Goal: Task Accomplishment & Management: Use online tool/utility

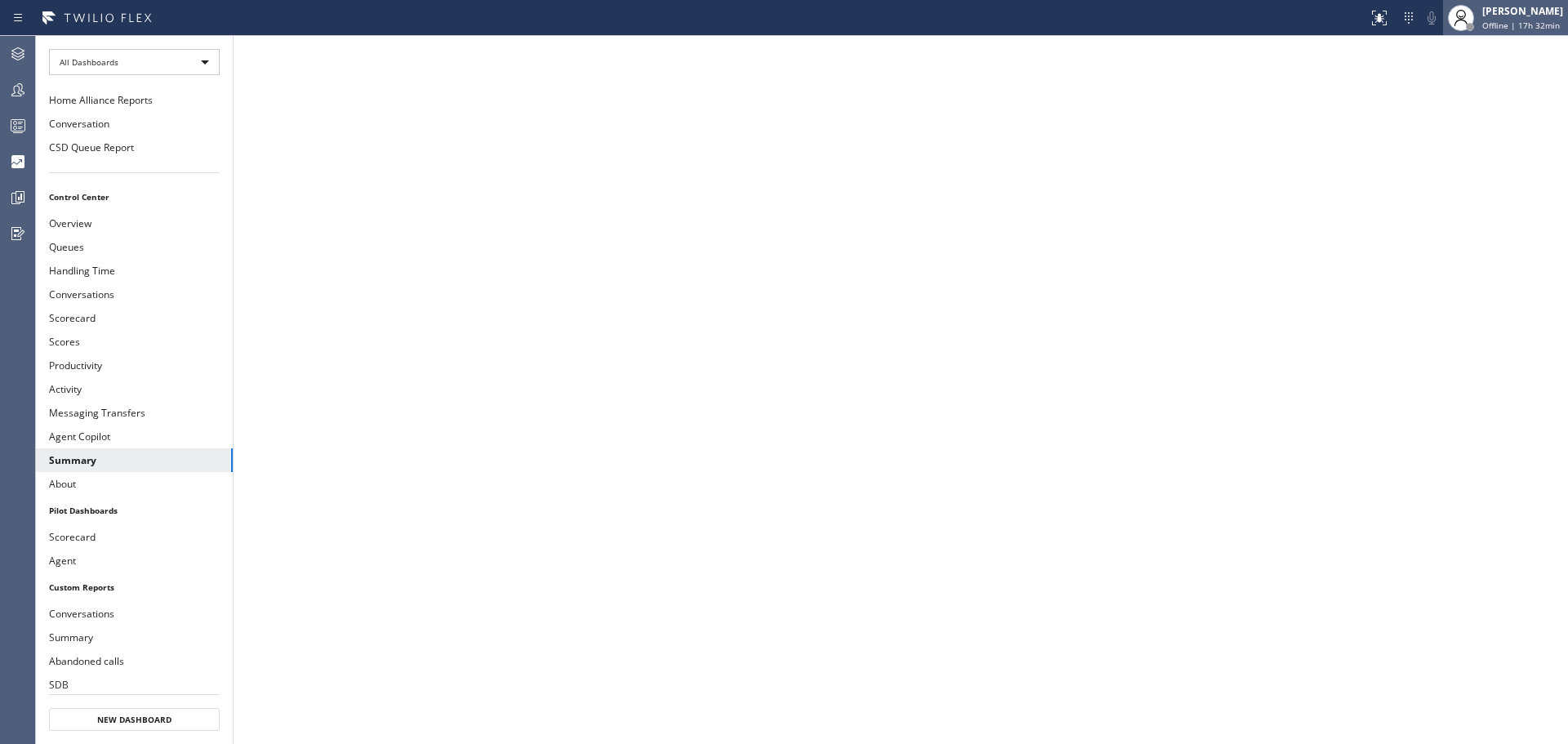
click at [1510, 25] on span "Offline | 17h 32min" at bounding box center [1520, 25] width 78 height 11
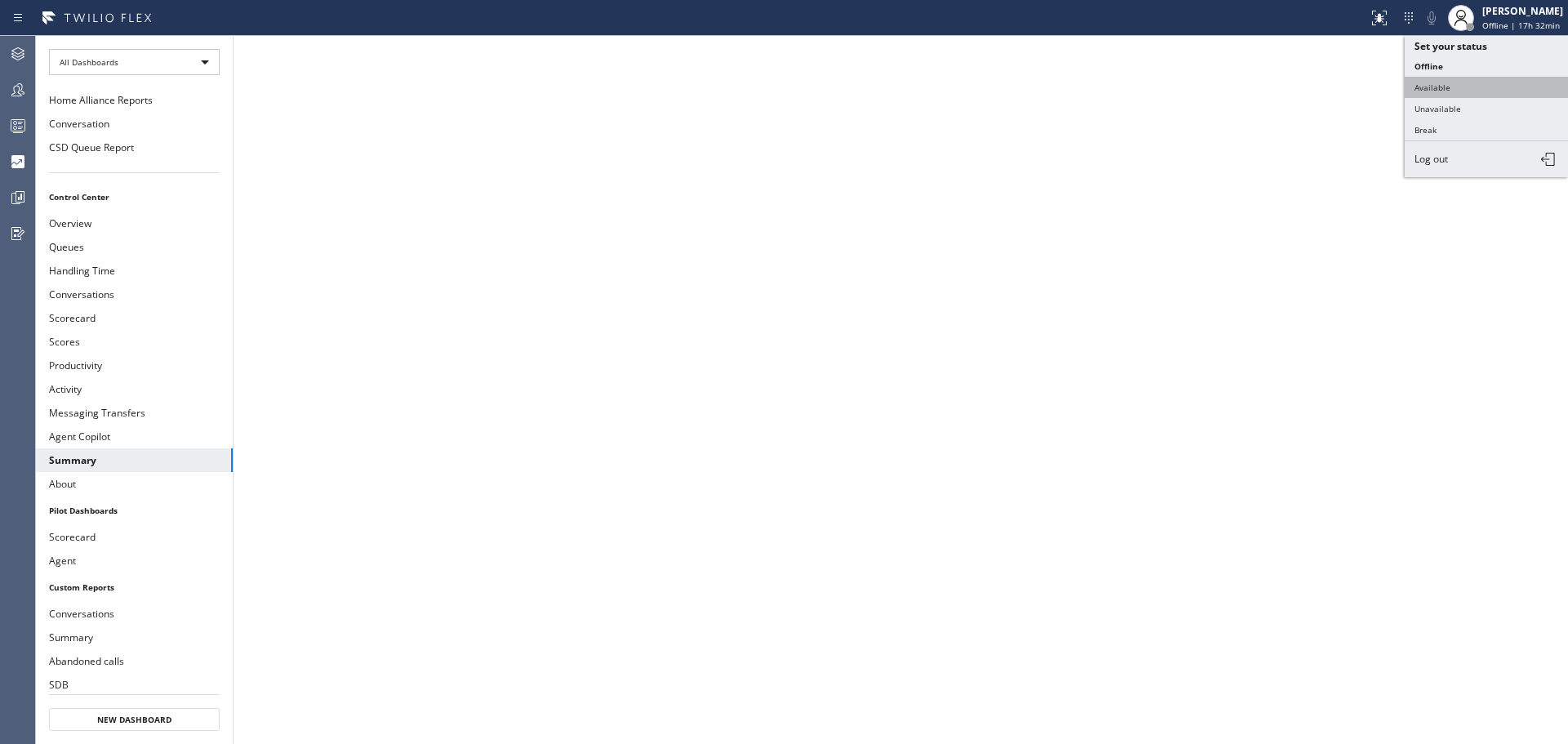
click at [1478, 91] on button "Available" at bounding box center [1486, 87] width 163 height 21
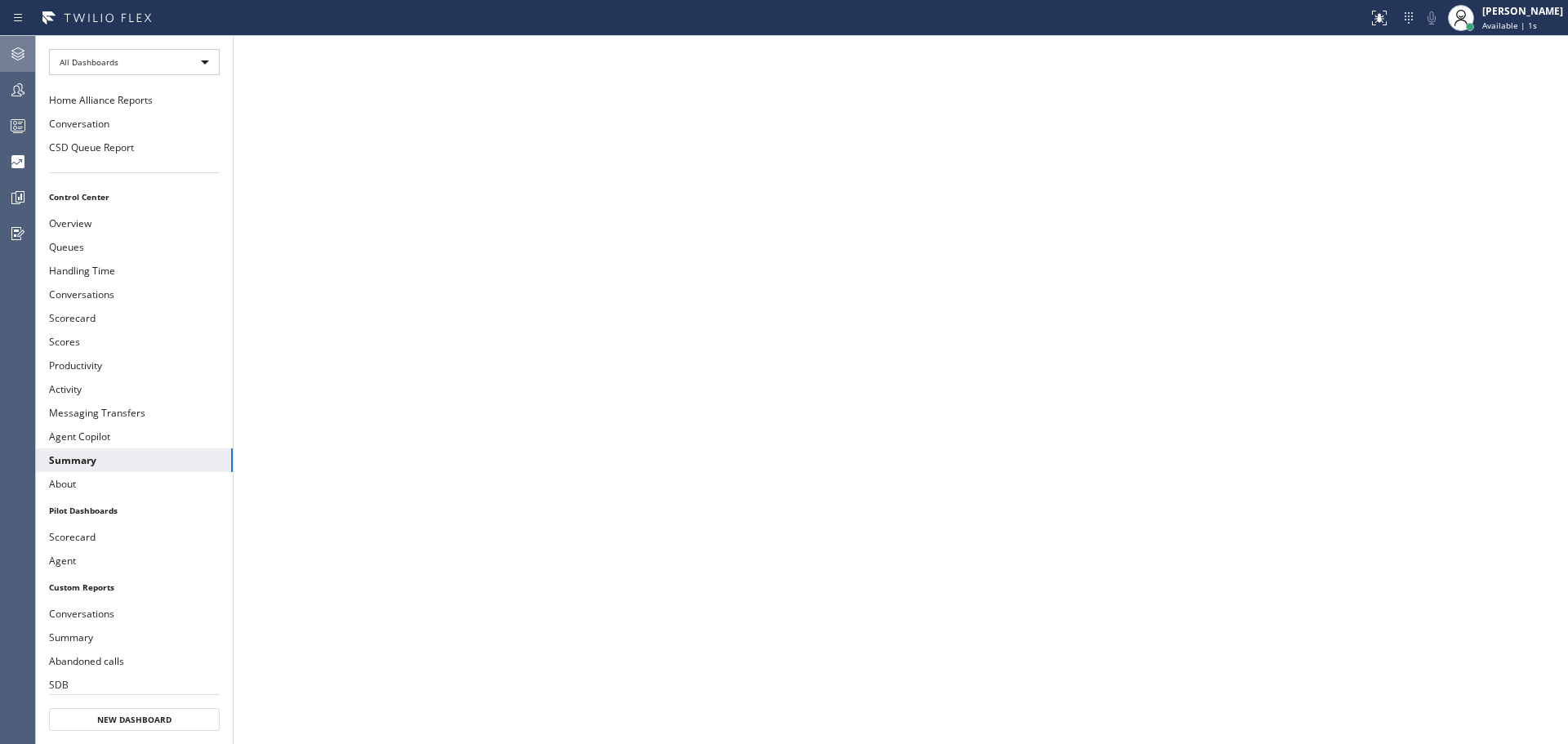
click at [18, 54] on icon at bounding box center [17, 53] width 13 height 13
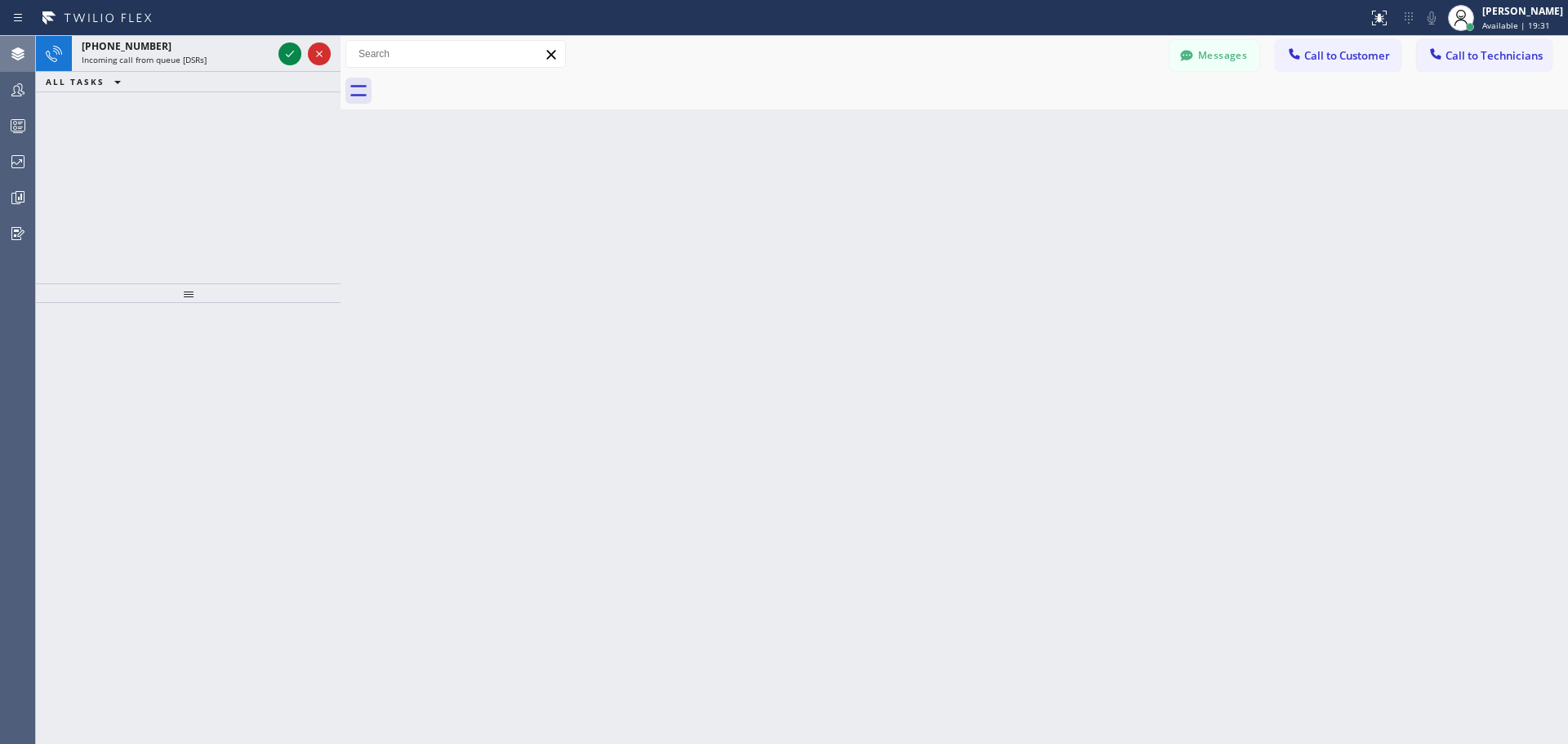
drag, startPoint x: 265, startPoint y: 55, endPoint x: 340, endPoint y: 62, distance: 75.3
click at [340, 62] on div at bounding box center [340, 390] width 0 height 707
click at [288, 58] on icon at bounding box center [290, 54] width 20 height 20
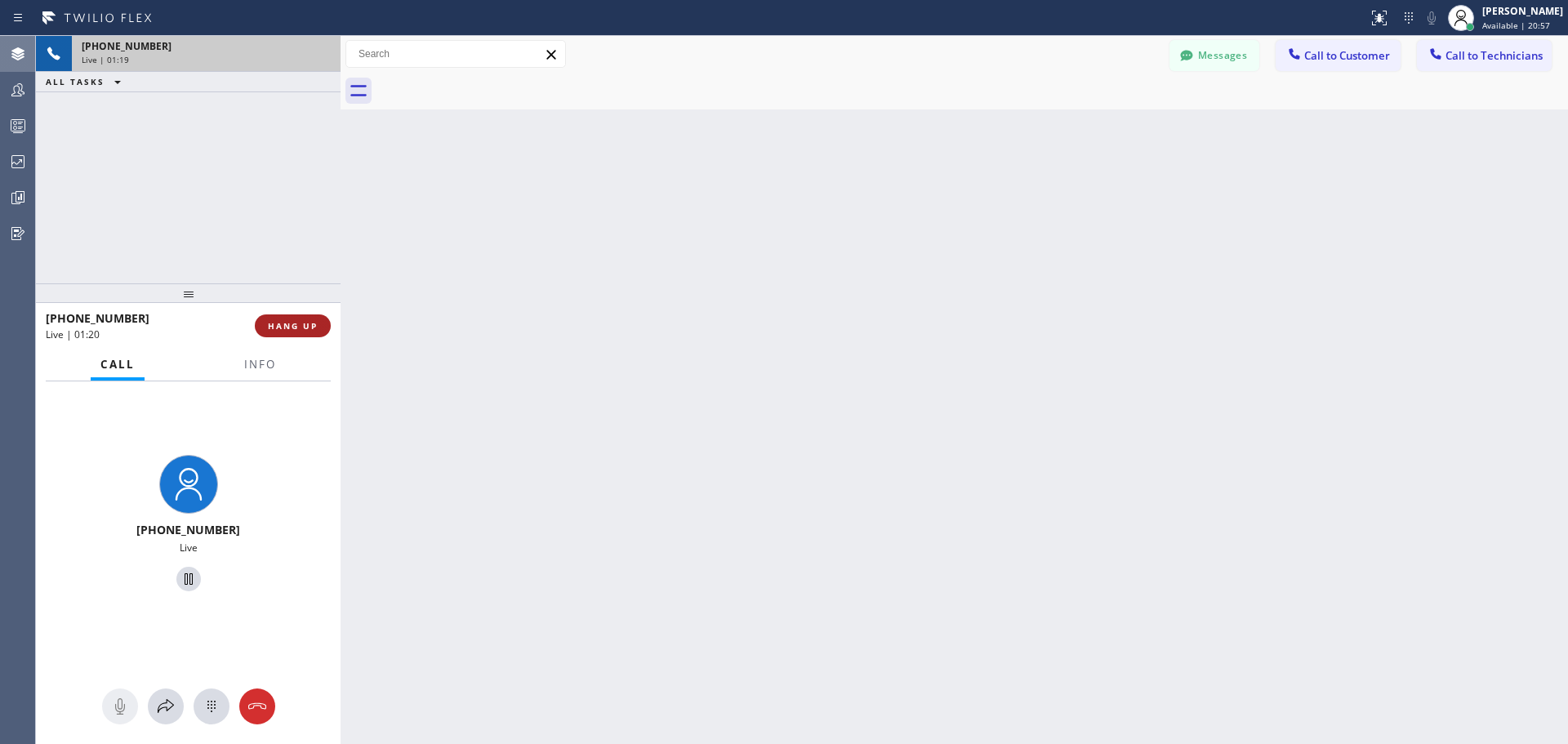
click at [289, 321] on span "HANG UP" at bounding box center [292, 325] width 50 height 11
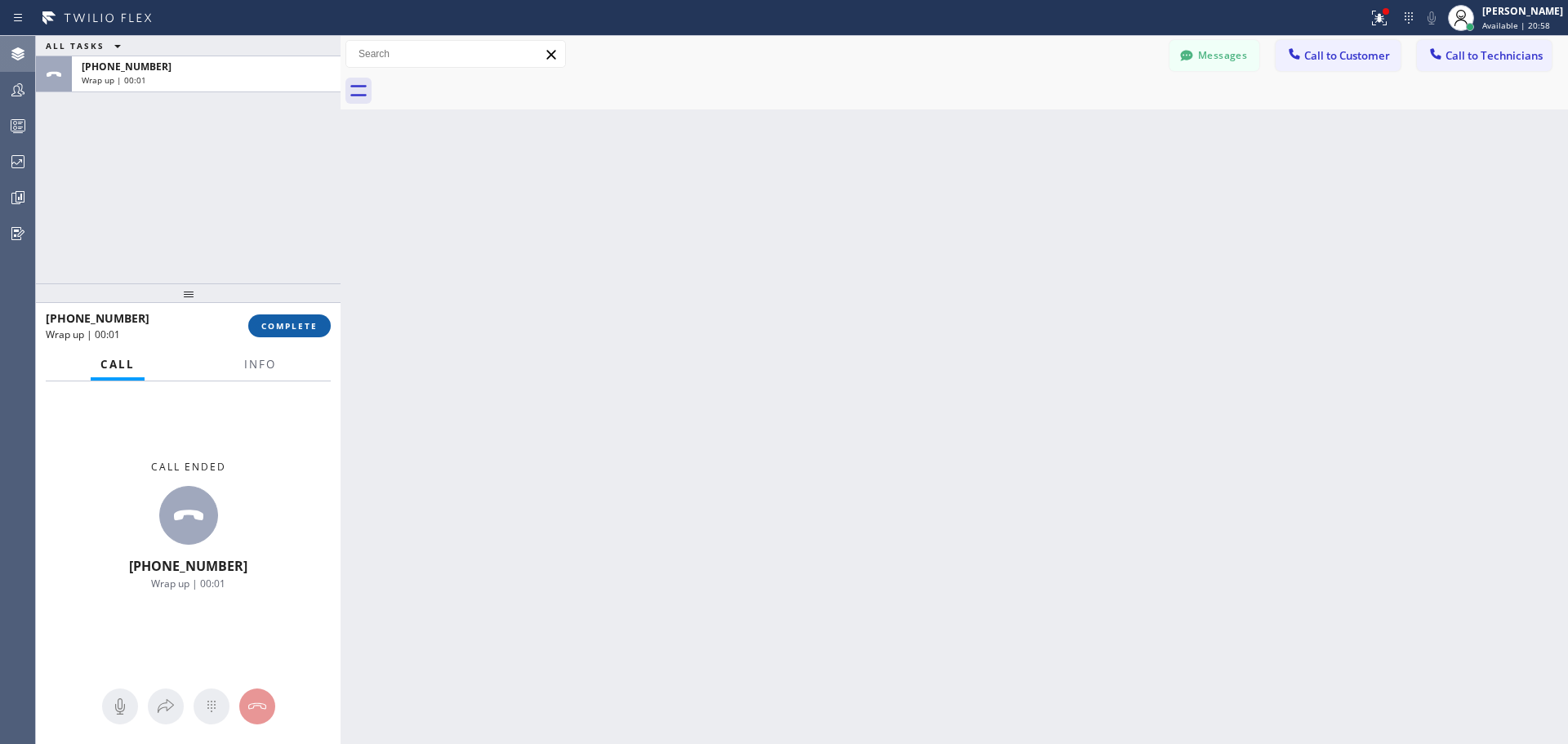
click at [288, 333] on button "COMPLETE" at bounding box center [289, 325] width 83 height 23
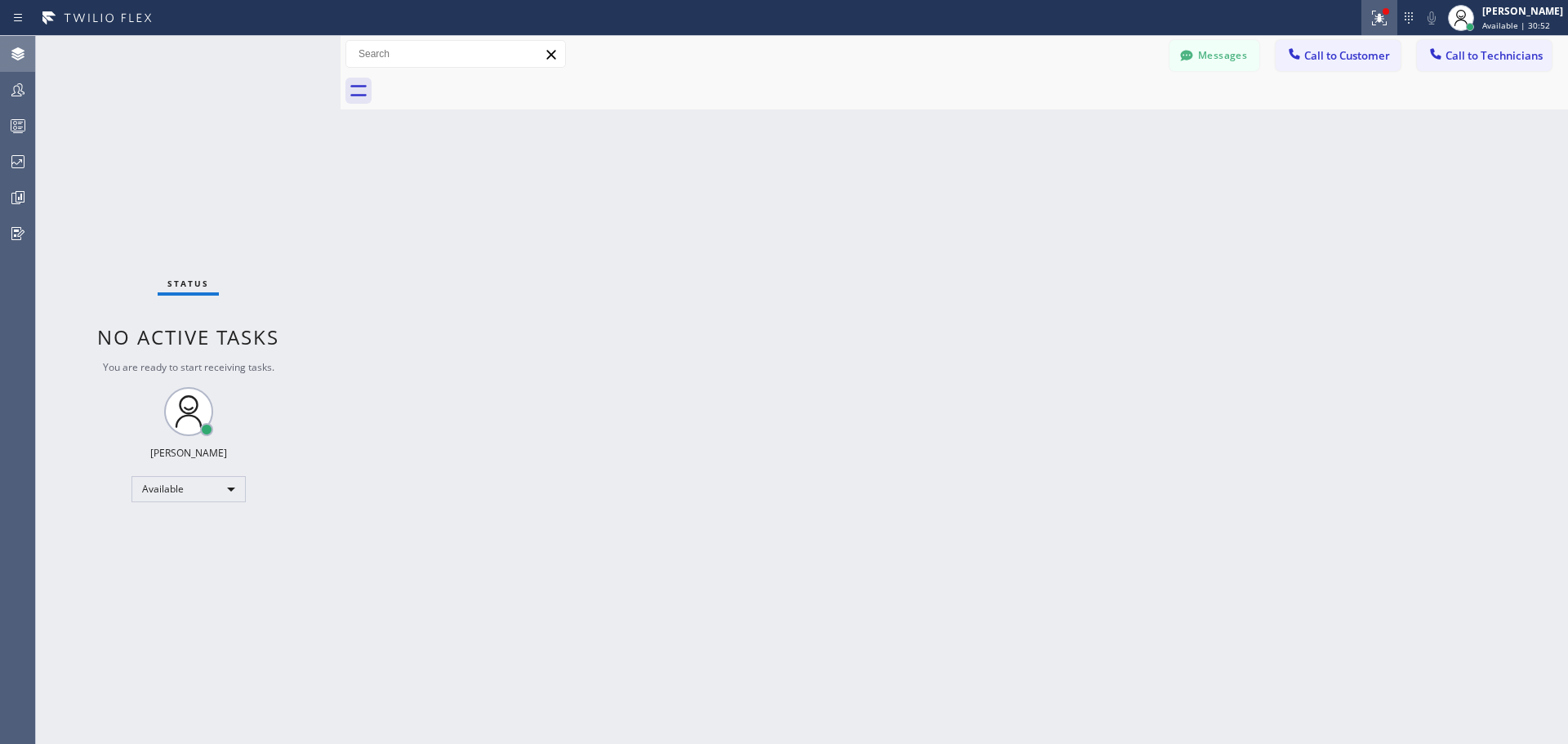
click at [1383, 20] on icon at bounding box center [1379, 18] width 20 height 20
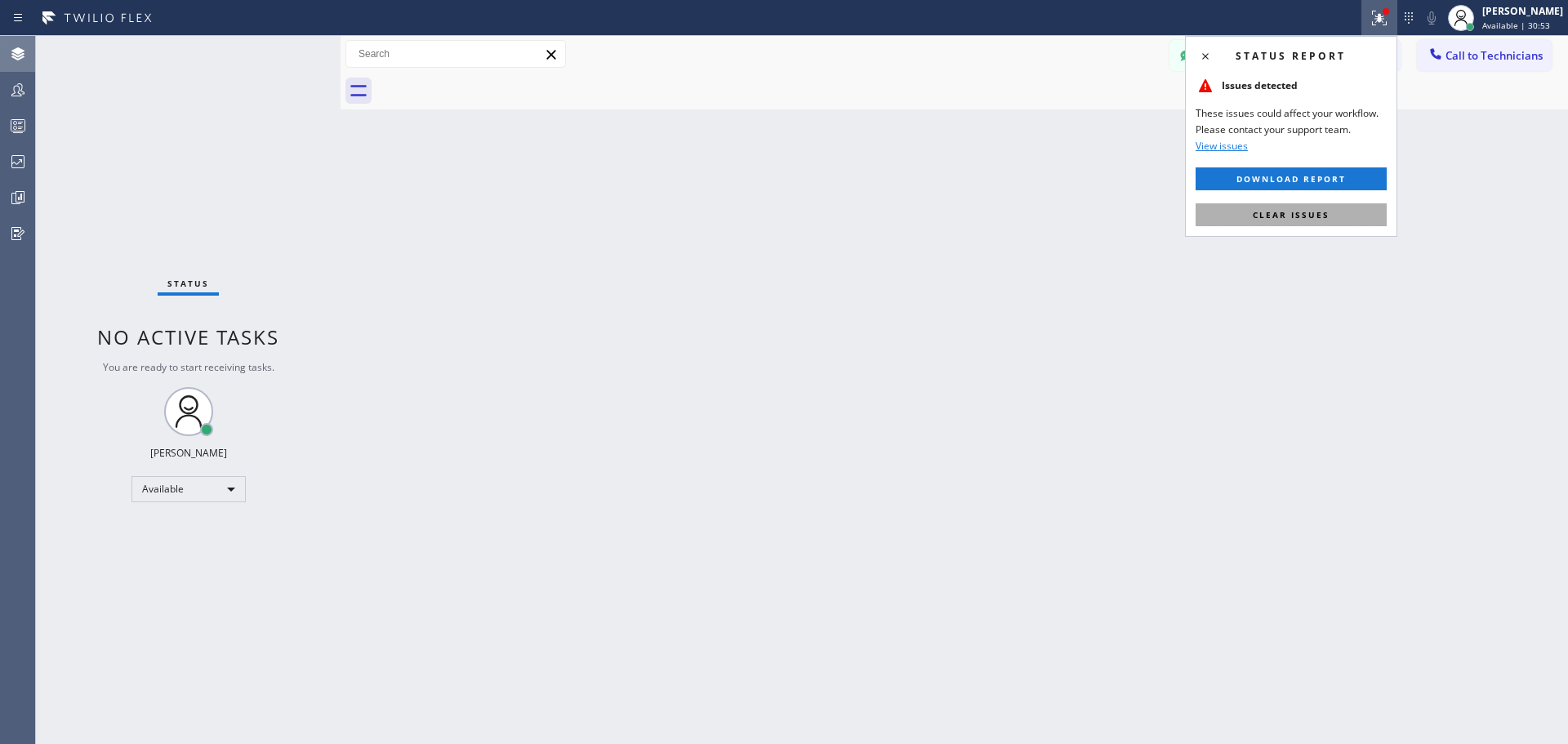
click at [1314, 212] on span "Clear issues" at bounding box center [1291, 214] width 77 height 11
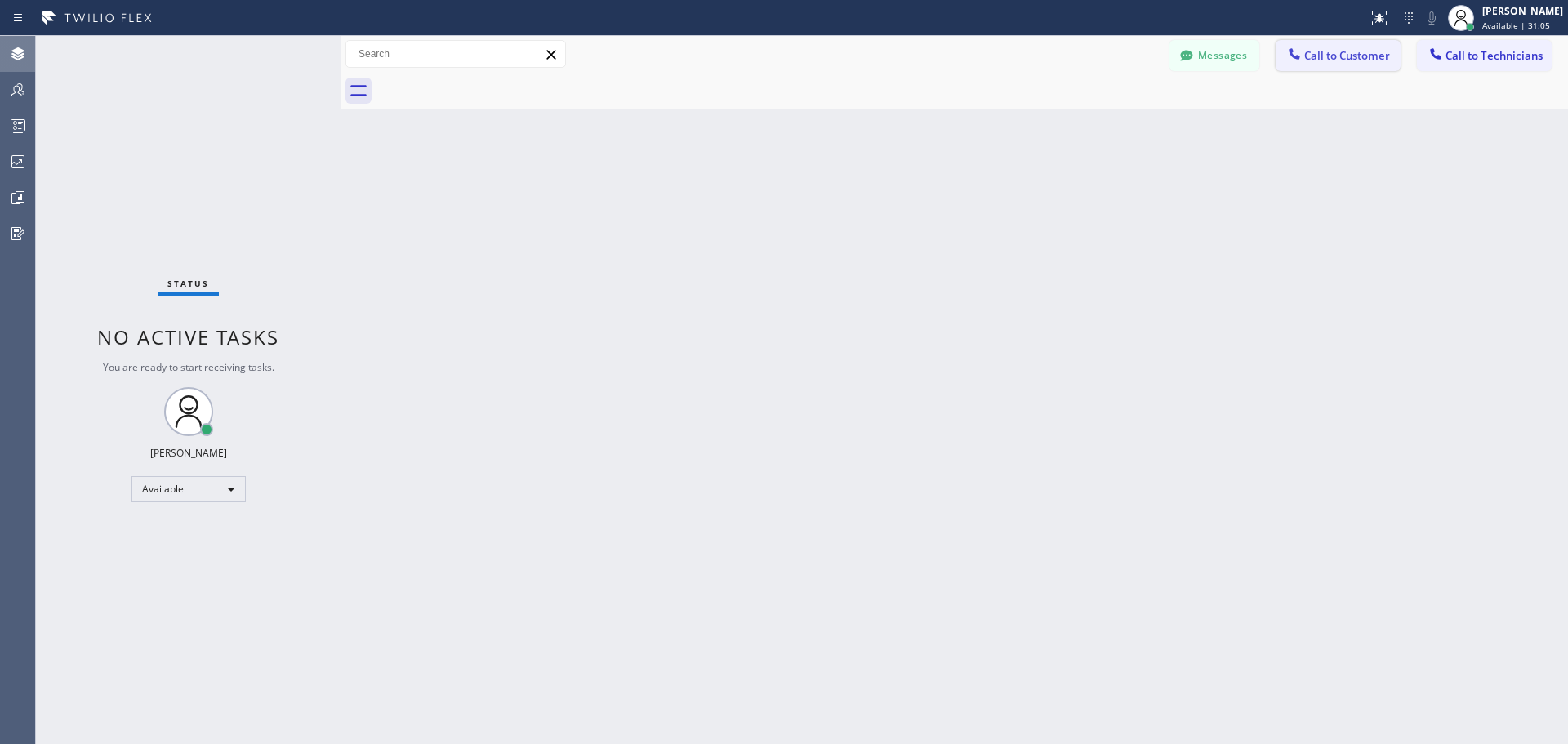
click at [1296, 52] on icon at bounding box center [1294, 54] width 16 height 16
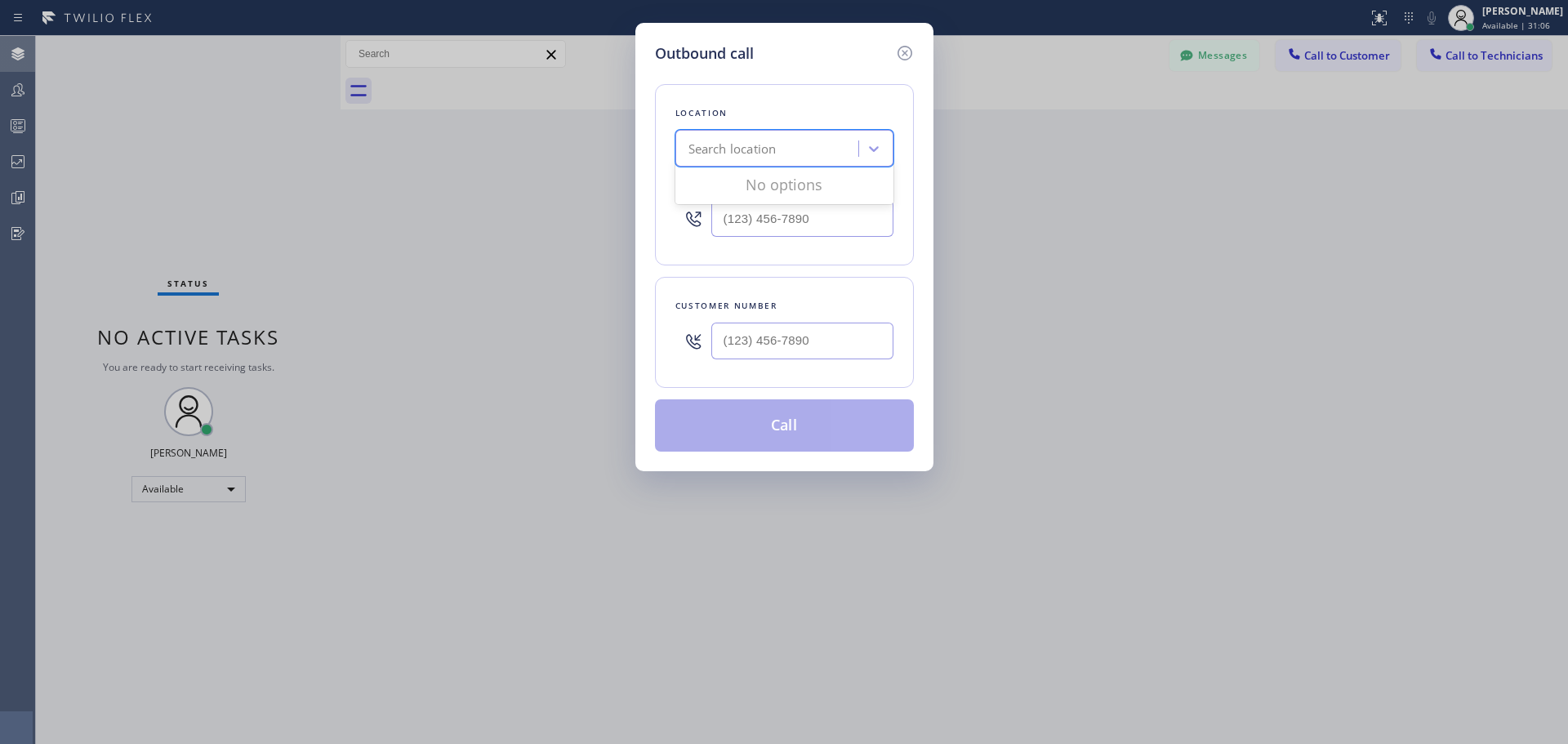
click at [765, 150] on div "Search location" at bounding box center [732, 149] width 88 height 19
type input "CSM"
click at [790, 190] on div "Home Alliance CSM" at bounding box center [784, 183] width 218 height 29
type input "[PHONE_NUMBER]"
click at [809, 339] on input "(___) ___-____" at bounding box center [802, 340] width 182 height 37
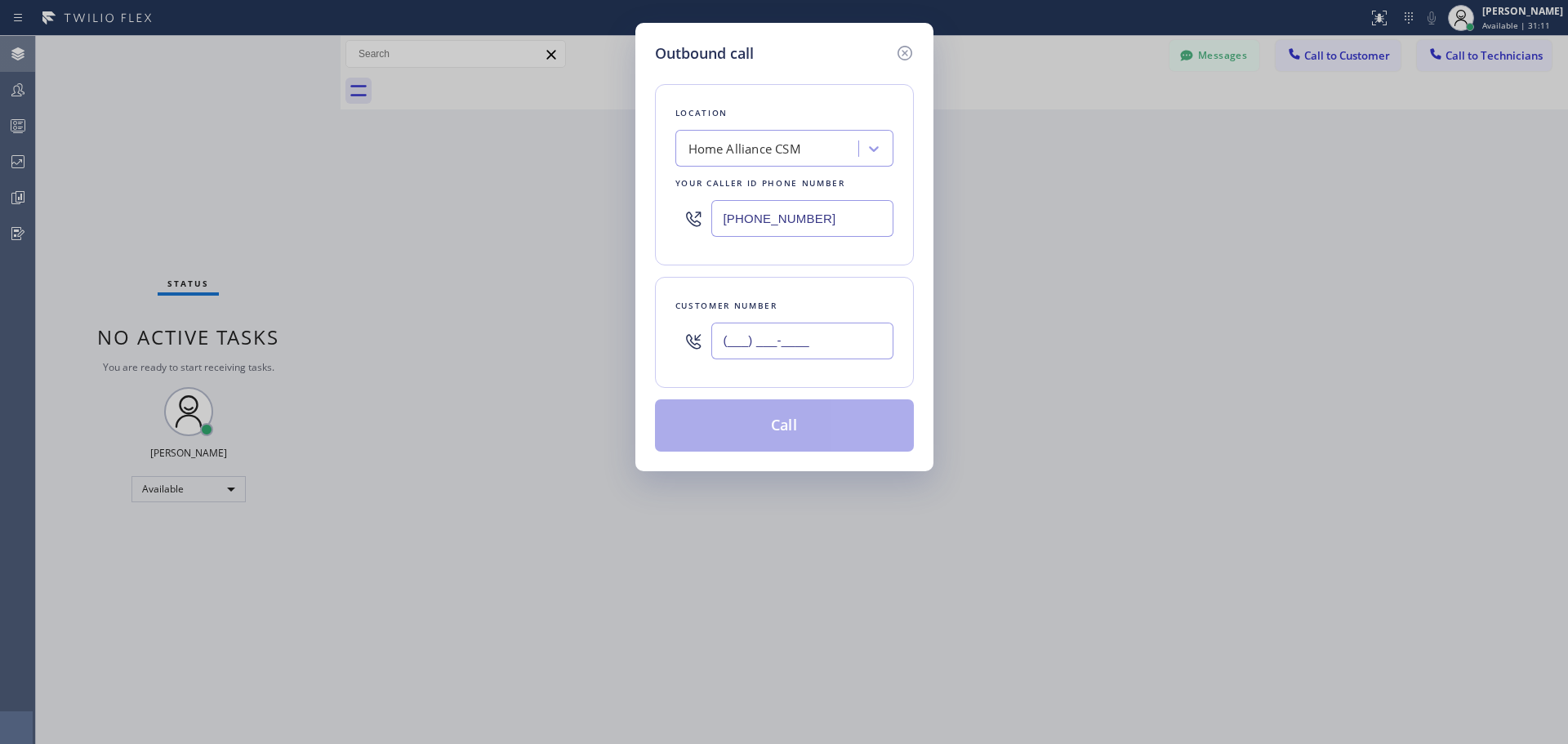
paste input "510) 368-5657"
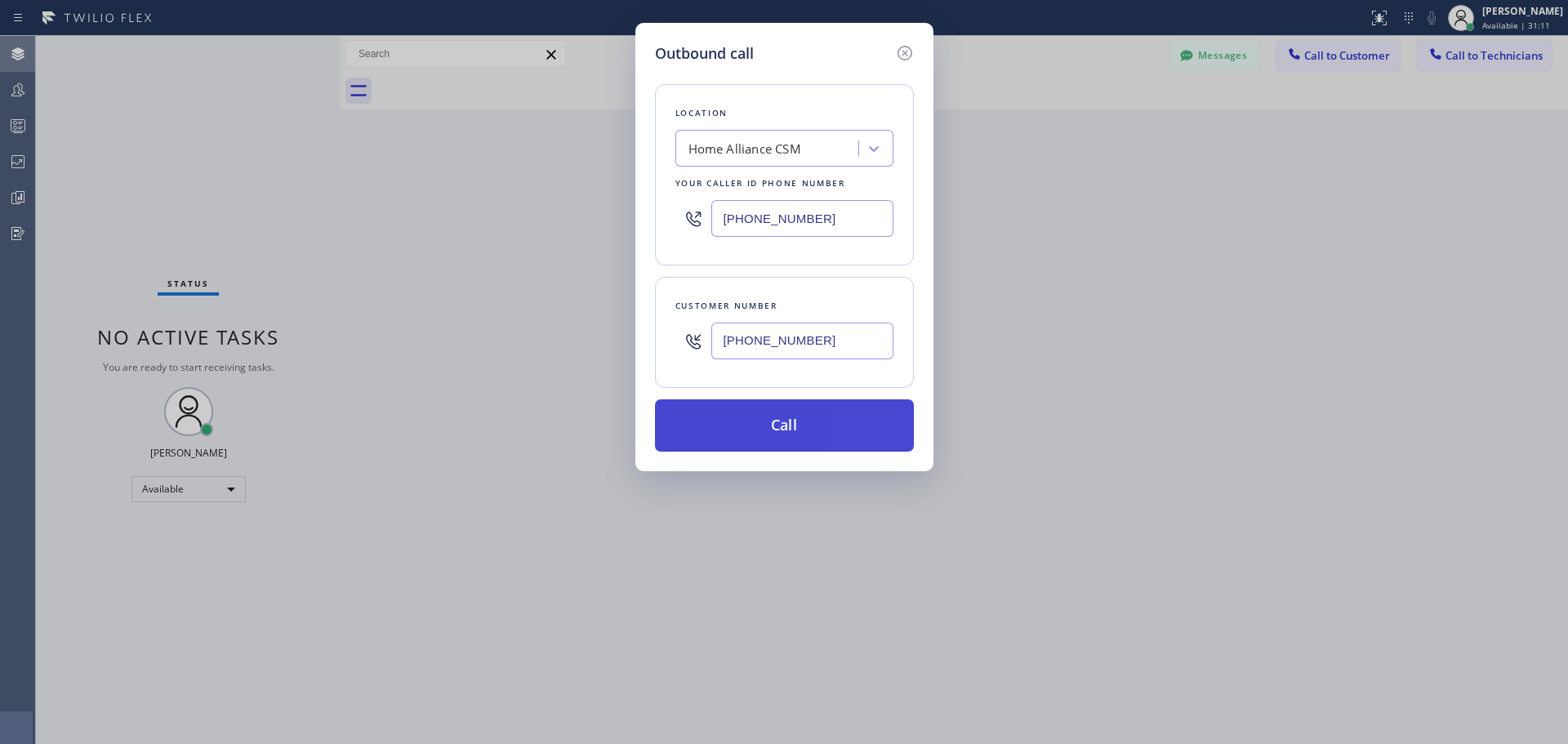
type input "[PHONE_NUMBER]"
click at [810, 428] on button "Call" at bounding box center [784, 425] width 259 height 52
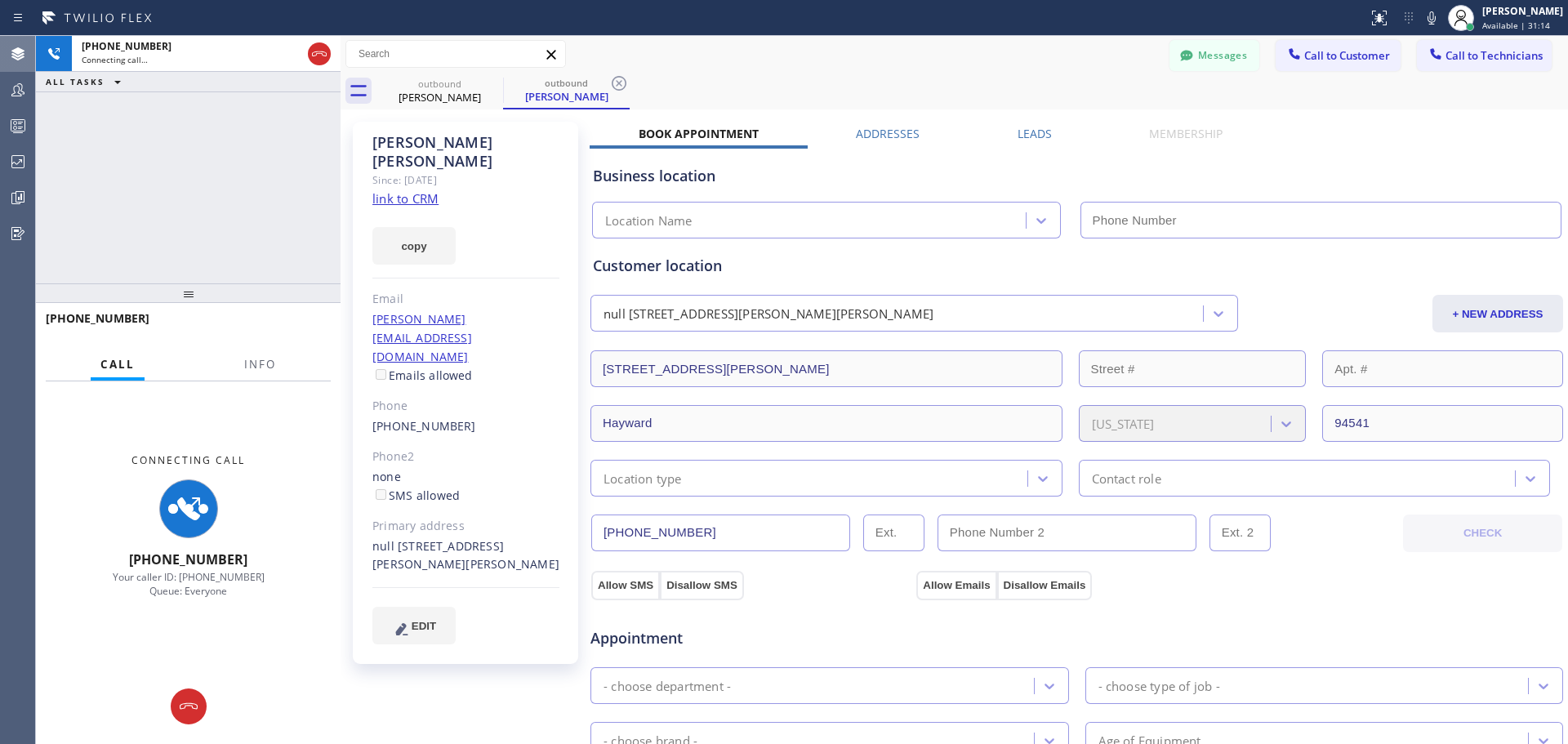
type input "[PHONE_NUMBER]"
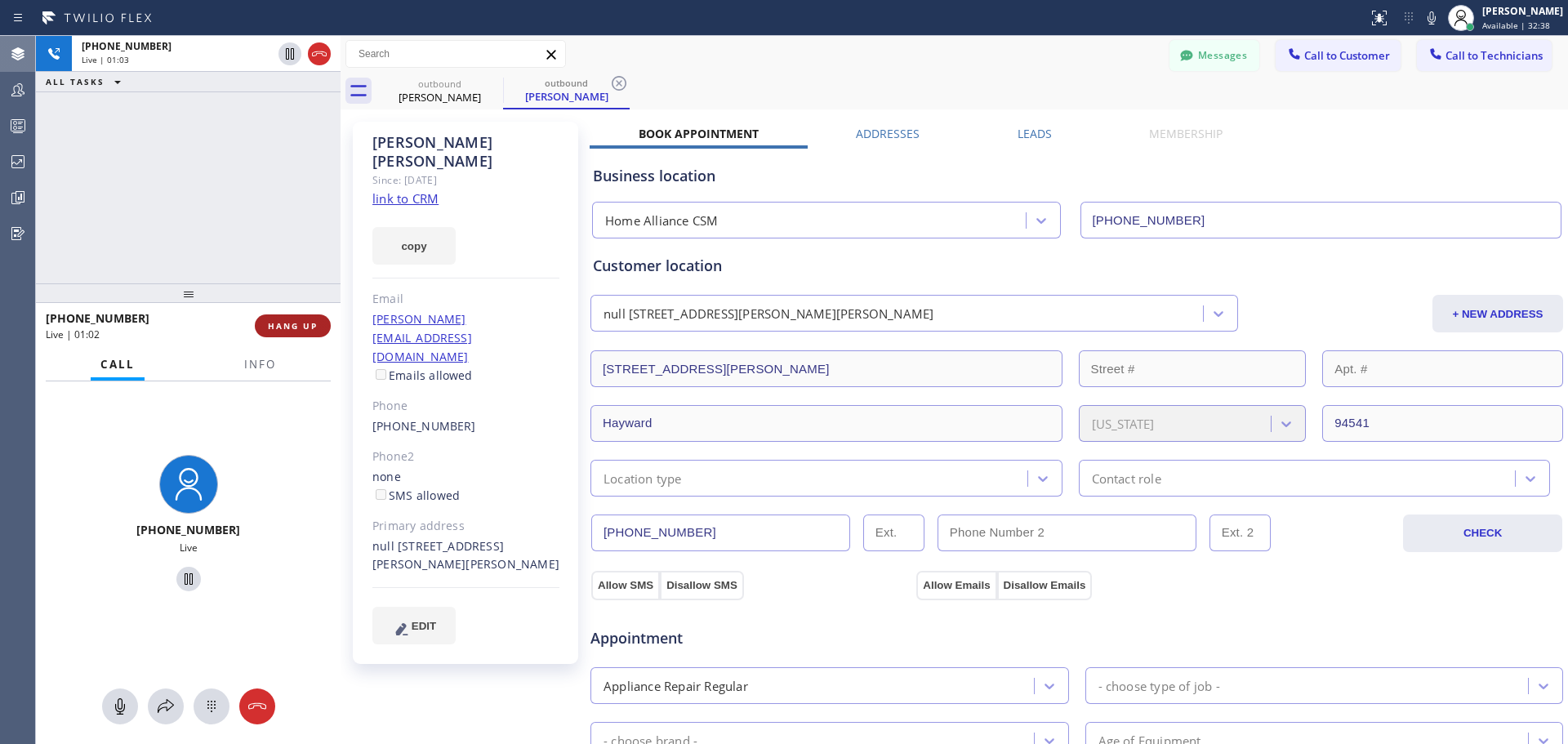
drag, startPoint x: 286, startPoint y: 331, endPoint x: 300, endPoint y: 353, distance: 26.1
click at [285, 331] on span "HANG UP" at bounding box center [292, 325] width 50 height 11
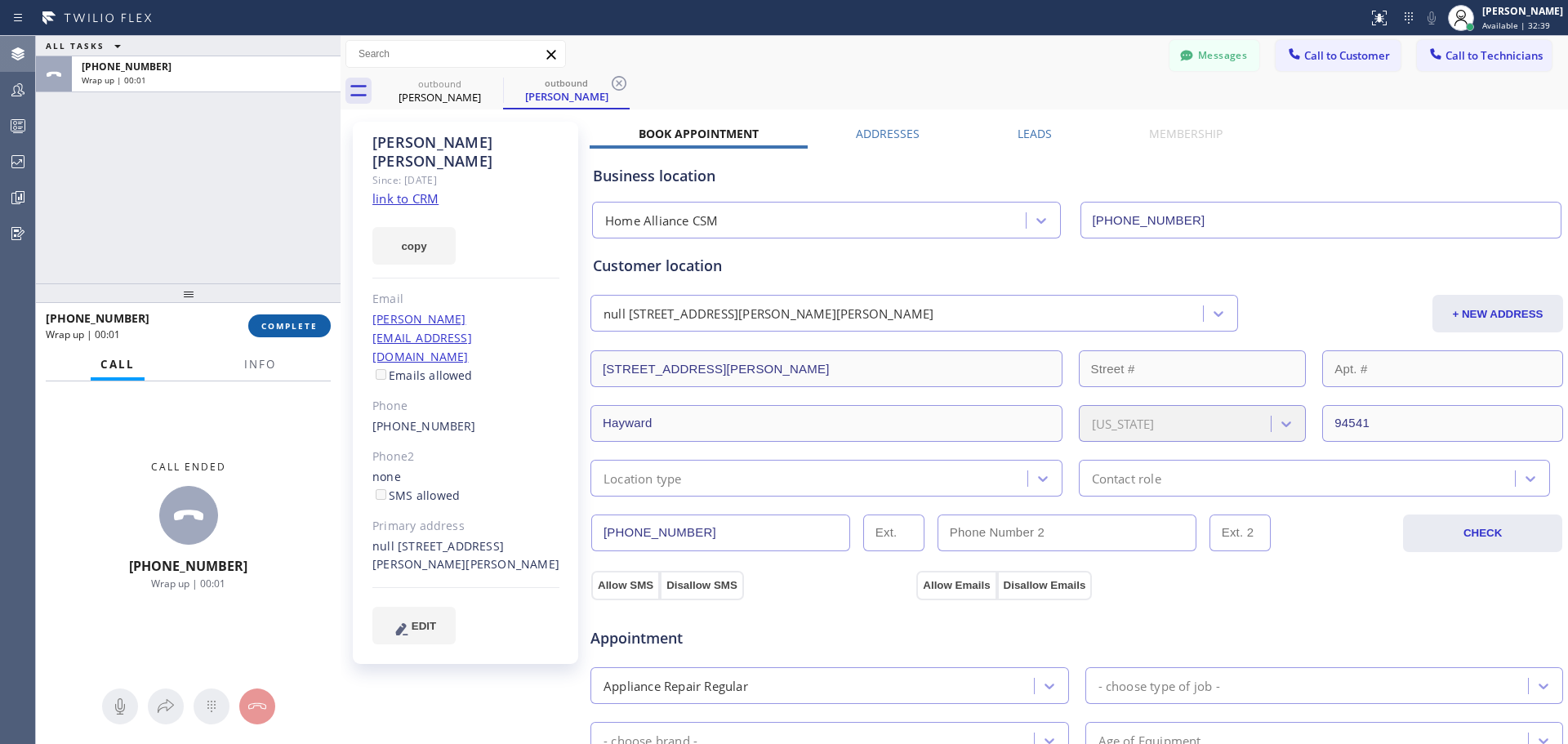
click at [312, 330] on span "COMPLETE" at bounding box center [290, 325] width 56 height 11
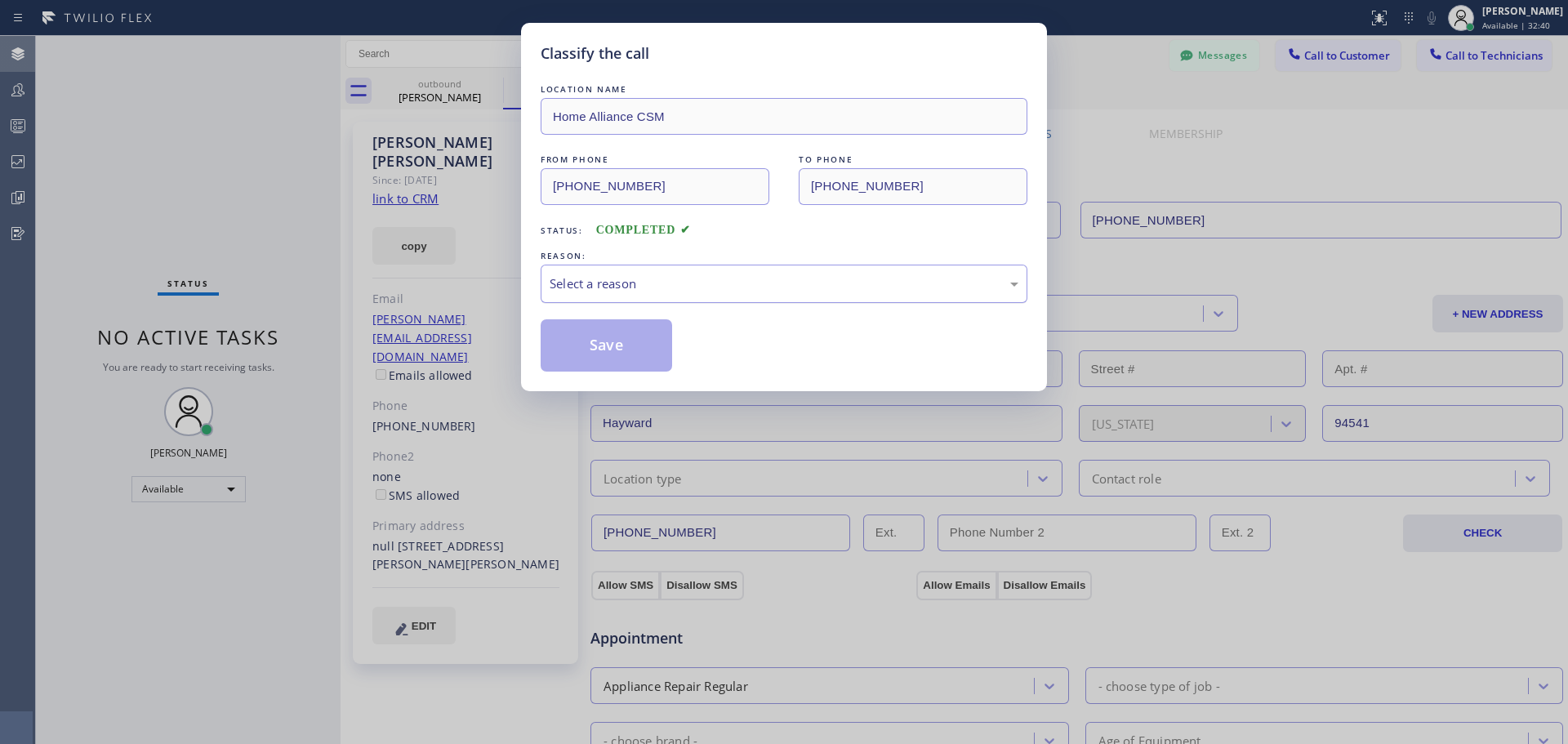
click at [690, 292] on div "Select a reason" at bounding box center [784, 284] width 469 height 19
click at [610, 345] on button "Save" at bounding box center [607, 345] width 132 height 52
